Goal: Task Accomplishment & Management: Use online tool/utility

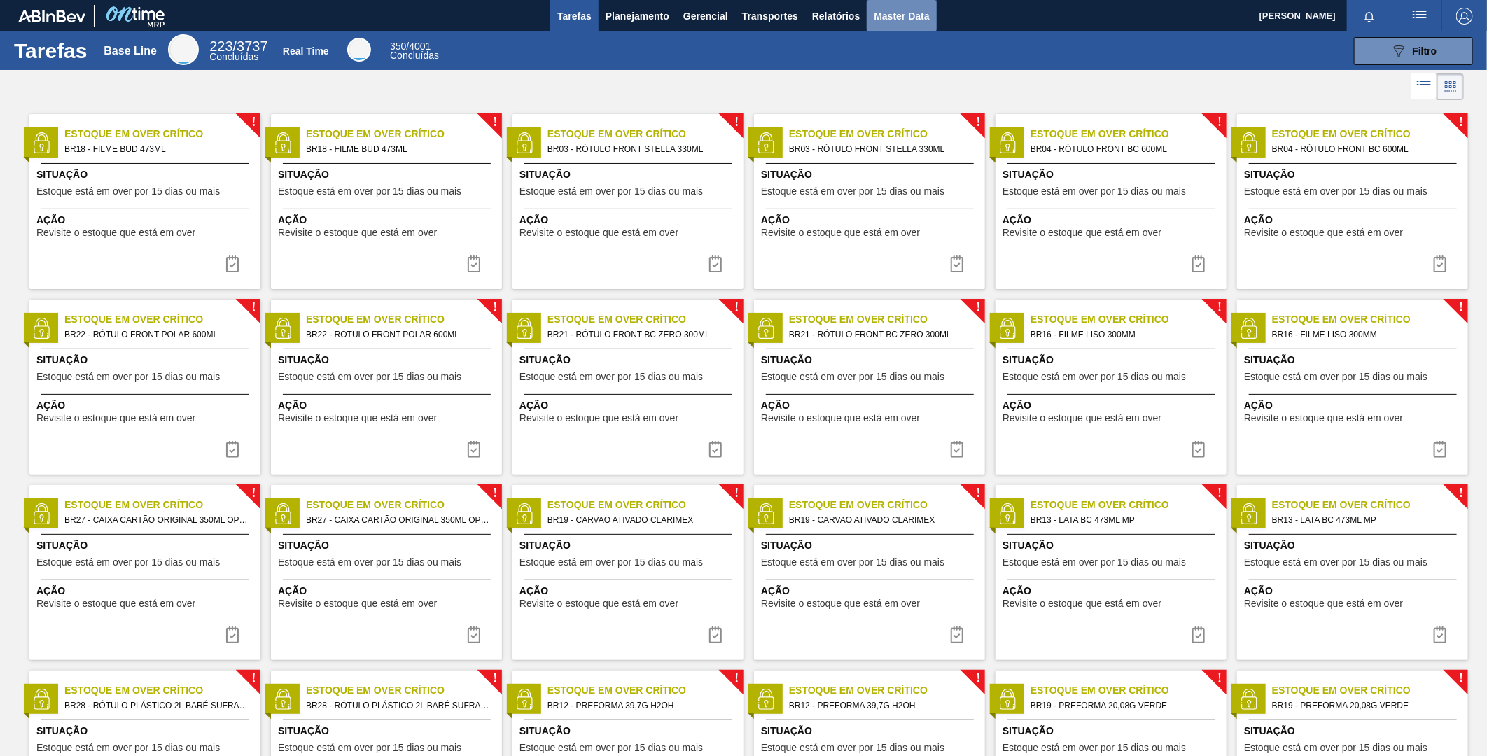
click at [904, 15] on span "Master Data" at bounding box center [901, 16] width 55 height 17
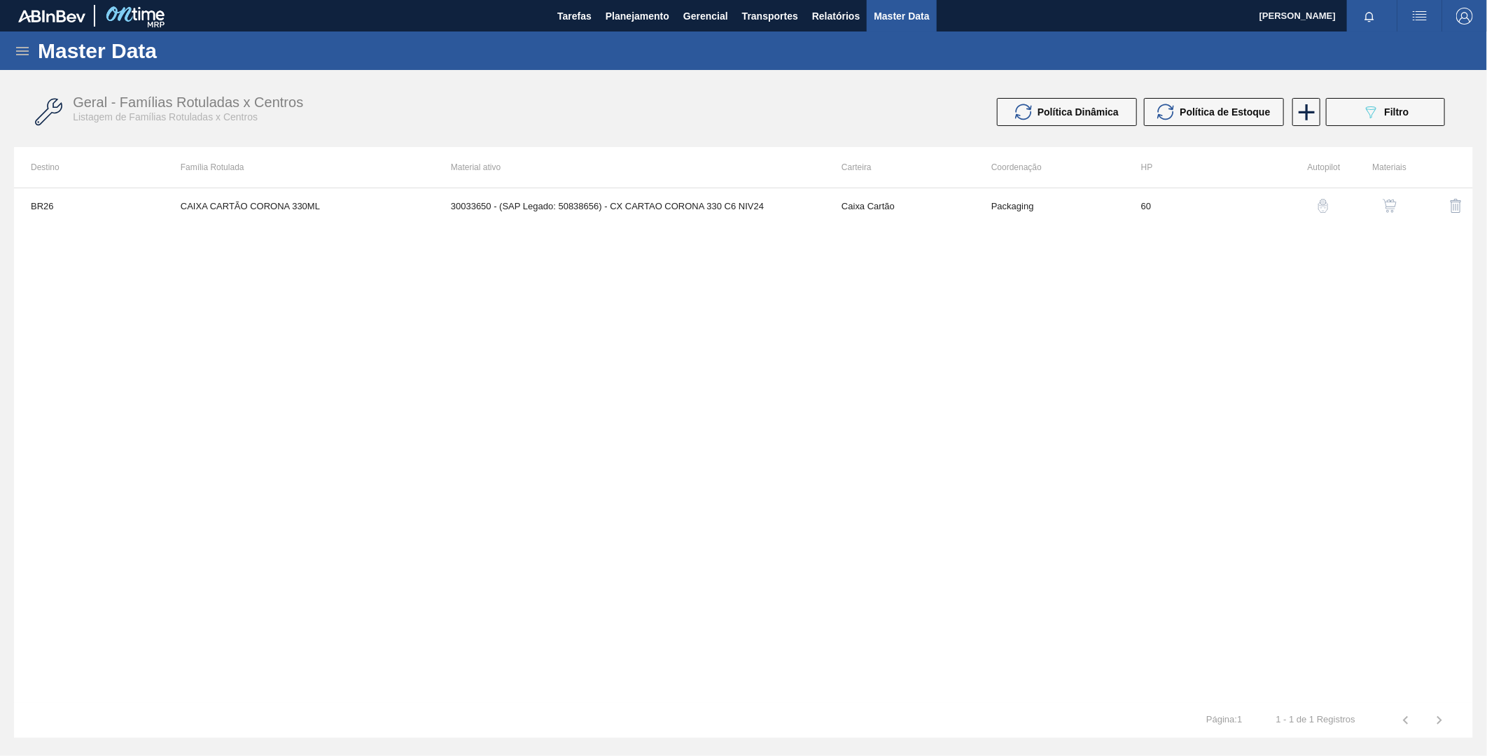
click at [10, 46] on div "Master Data" at bounding box center [743, 51] width 1487 height 39
click at [19, 53] on icon at bounding box center [22, 51] width 17 height 17
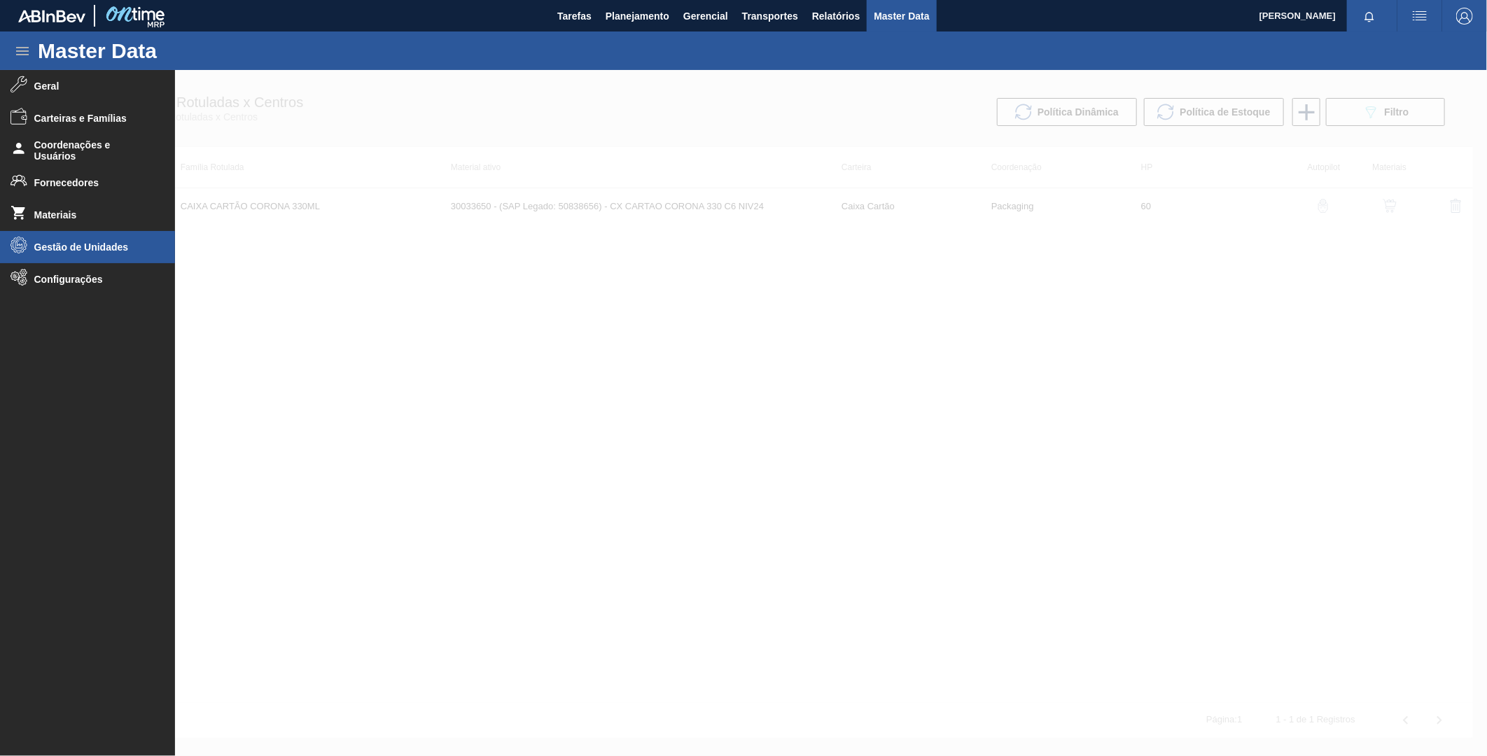
click at [85, 246] on span "Gestão de Unidades" at bounding box center [92, 247] width 116 height 11
click at [85, 247] on span "Gestão de Unidades" at bounding box center [92, 247] width 116 height 11
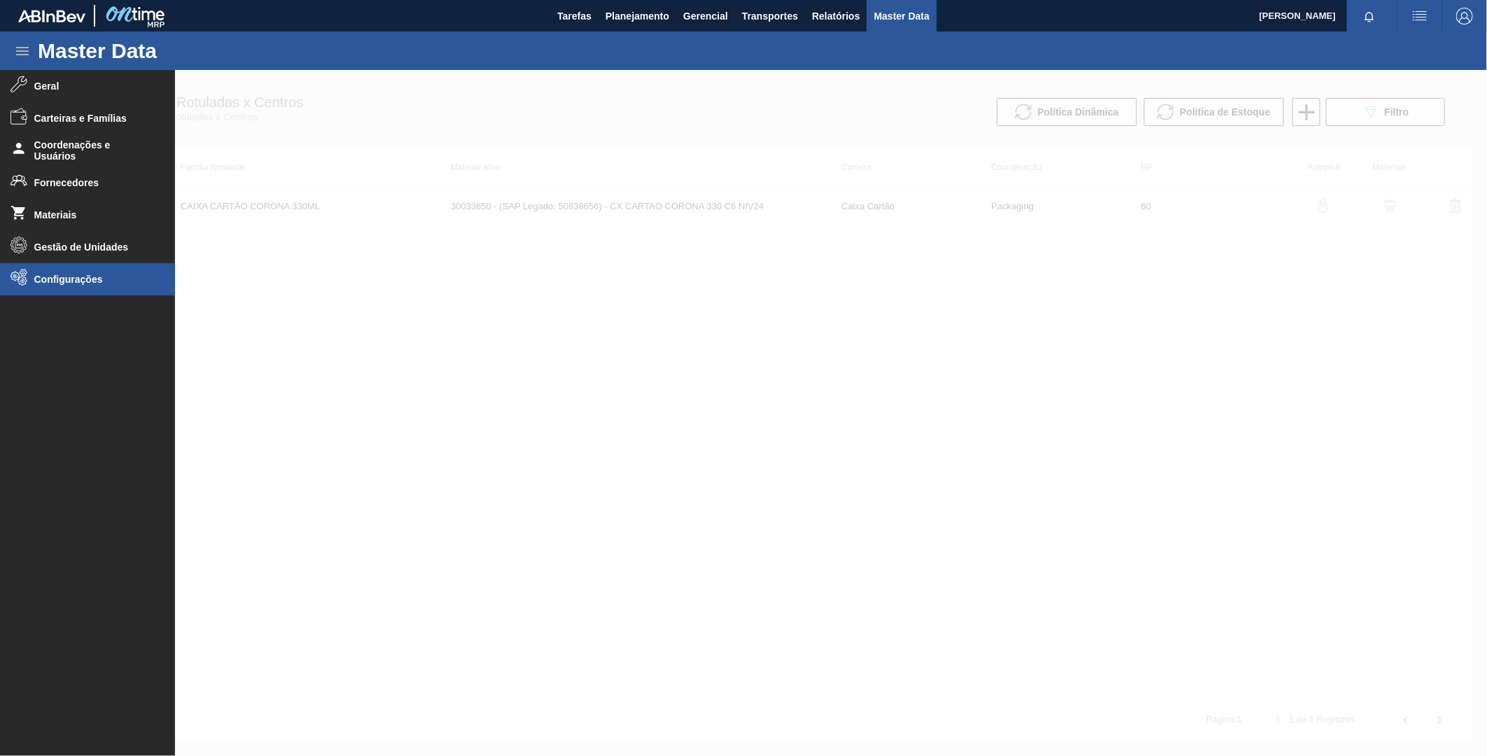
click at [92, 270] on li "Configurações" at bounding box center [87, 279] width 175 height 32
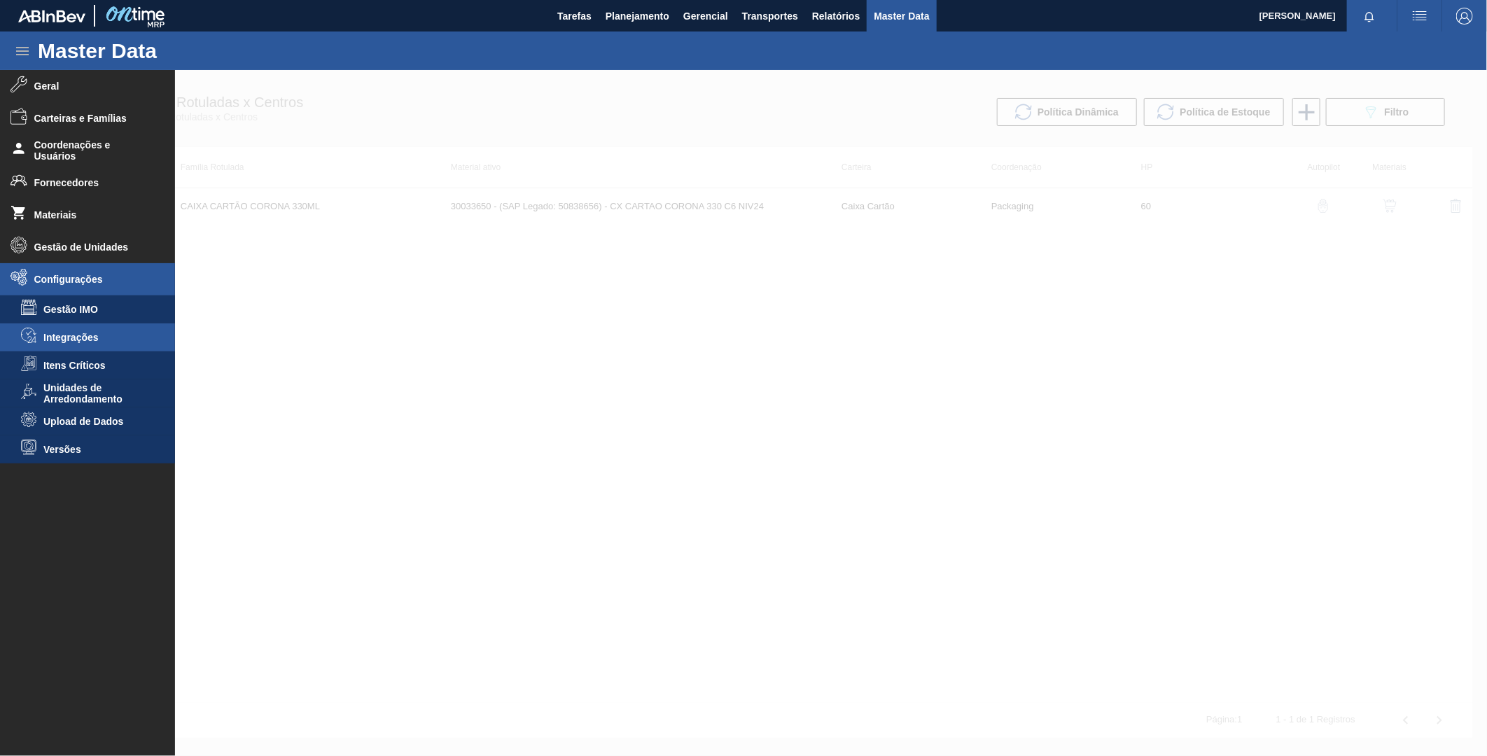
click at [114, 332] on span "Integrações" at bounding box center [97, 337] width 108 height 11
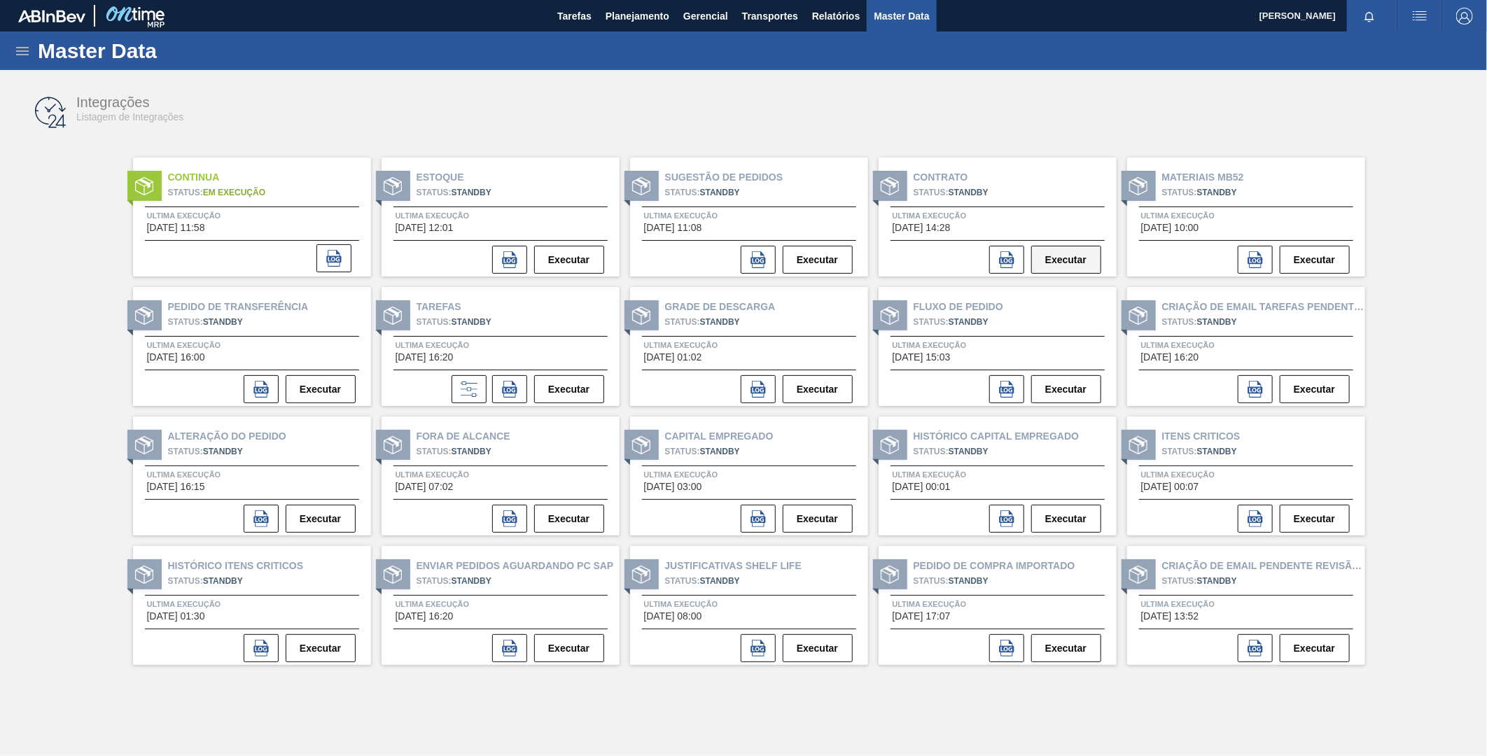
click at [1059, 257] on button "Executar" at bounding box center [1067, 260] width 70 height 28
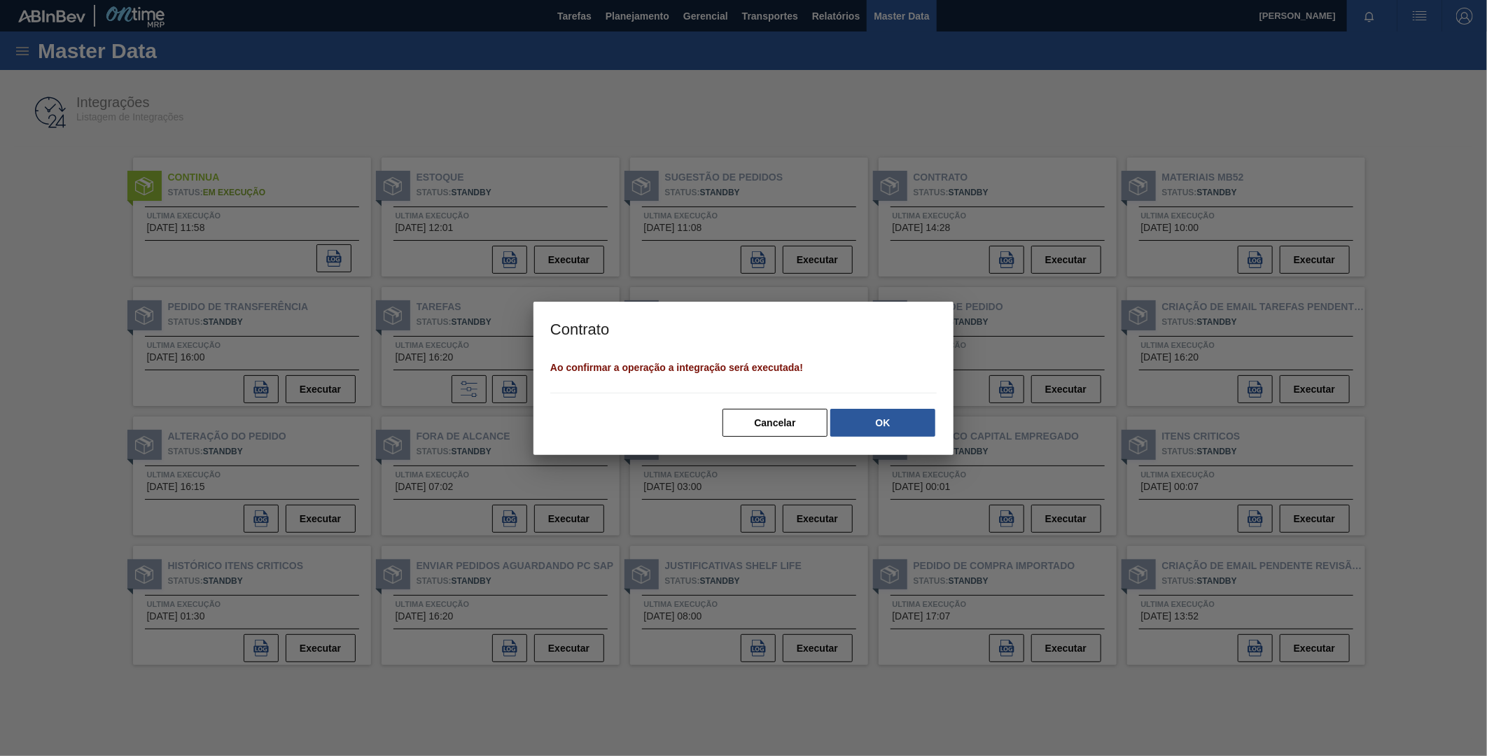
drag, startPoint x: 888, startPoint y: 434, endPoint x: 893, endPoint y: 422, distance: 12.9
click at [893, 422] on button "OK" at bounding box center [883, 423] width 105 height 28
